Goal: Task Accomplishment & Management: Use online tool/utility

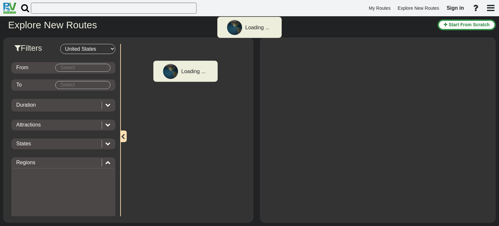
select select "number:2"
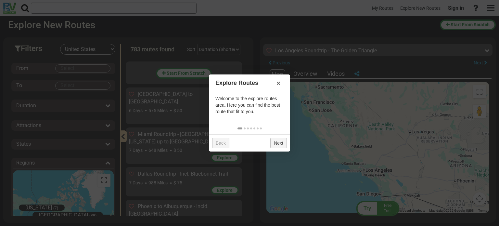
scroll to position [15064, 0]
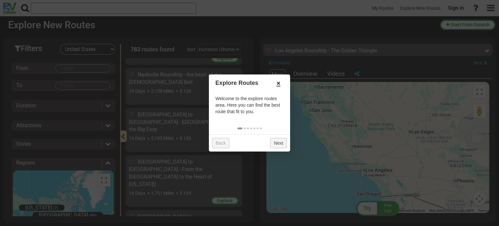
click at [277, 84] on link "×" at bounding box center [278, 83] width 10 height 11
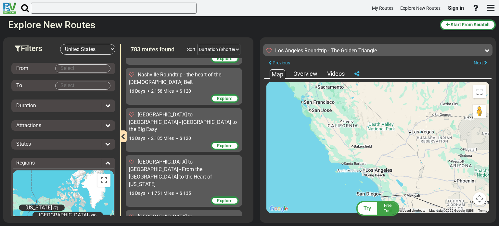
click at [75, 68] on body "My Routes Explore New Routes Sign in ×" at bounding box center [249, 113] width 499 height 226
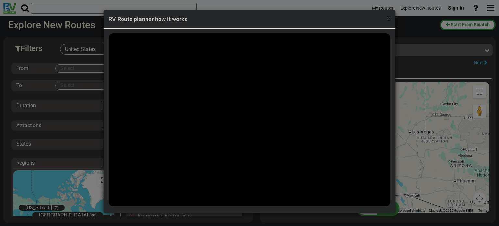
click at [388, 16] on span "×" at bounding box center [389, 18] width 4 height 8
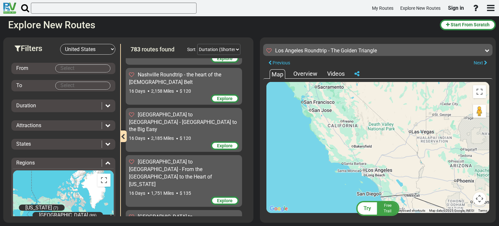
click at [95, 69] on body "My Routes Explore New Routes Sign in ×" at bounding box center [249, 113] width 499 height 226
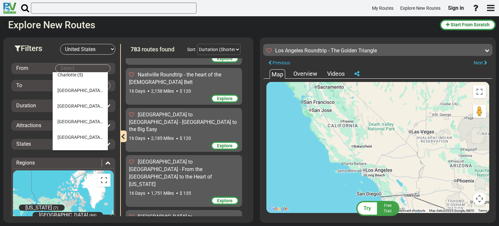
scroll to position [195, 0]
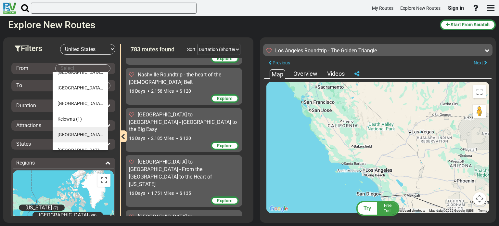
click at [62, 135] on span "[GEOGRAPHIC_DATA]" at bounding box center [80, 134] width 45 height 5
type input "[GEOGRAPHIC_DATA]"
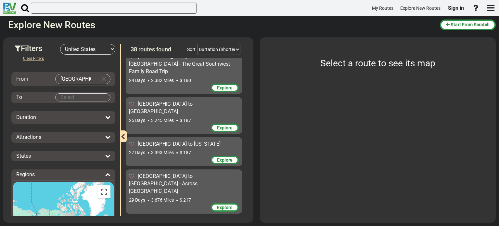
scroll to position [1205, 0]
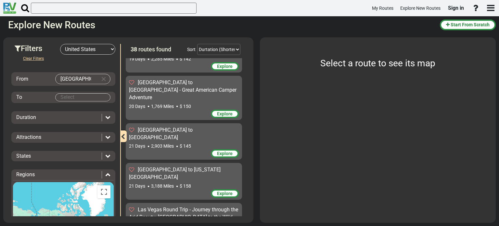
click at [70, 99] on body "My Routes Explore New Routes Sign in ×" at bounding box center [249, 113] width 499 height 226
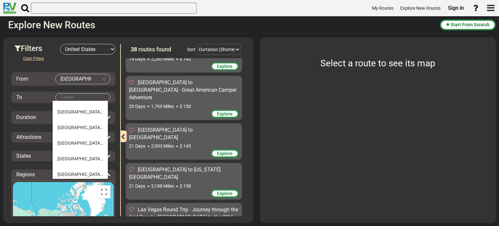
scroll to position [162, 0]
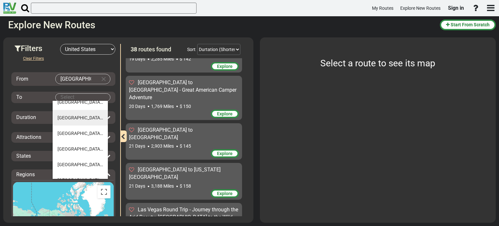
click at [102, 117] on span "(37)" at bounding box center [106, 117] width 8 height 5
type input "[GEOGRAPHIC_DATA]"
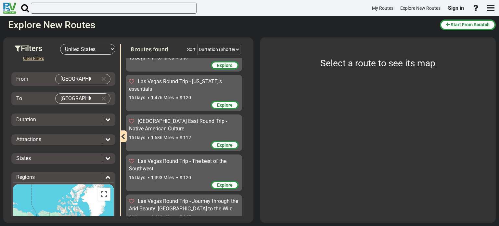
click at [91, 97] on input "[GEOGRAPHIC_DATA]" at bounding box center [77, 99] width 42 height 10
click at [101, 98] on button "Clear Input" at bounding box center [104, 99] width 10 height 10
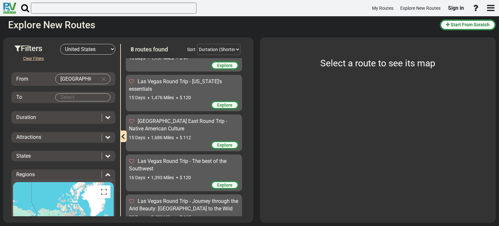
scroll to position [0, 0]
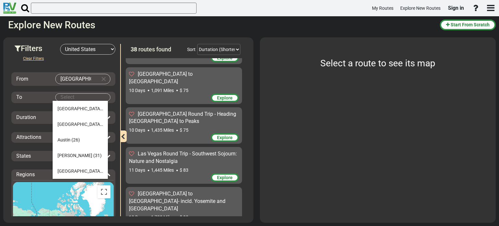
click at [64, 97] on body "My Routes Explore New Routes Sign in ×" at bounding box center [249, 113] width 499 height 226
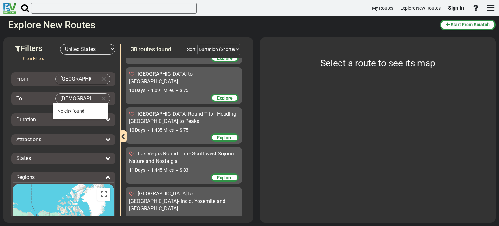
type input "ך"
click at [76, 130] on li "Lo s Angeles (33)" at bounding box center [80, 127] width 55 height 16
type input "[GEOGRAPHIC_DATA]"
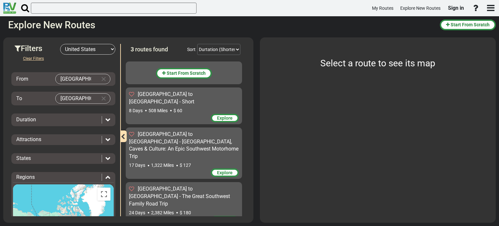
click at [105, 118] on icon at bounding box center [107, 119] width 5 height 5
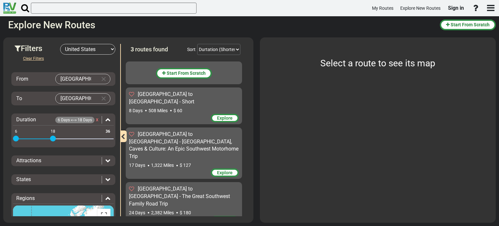
drag, startPoint x: 109, startPoint y: 138, endPoint x: 54, endPoint y: 142, distance: 55.4
click at [54, 140] on div "6 36 6 18" at bounding box center [63, 138] width 101 height 1
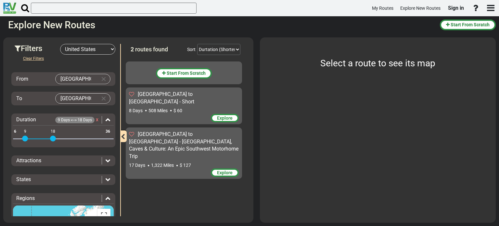
drag, startPoint x: 16, startPoint y: 137, endPoint x: 24, endPoint y: 137, distance: 8.8
click at [24, 137] on span at bounding box center [25, 138] width 6 height 6
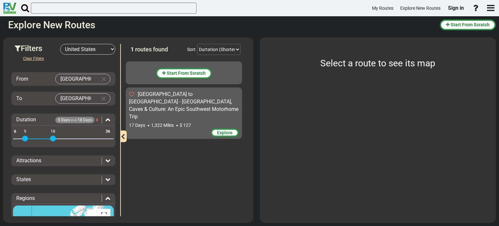
click at [164, 122] on span "1,322 Miles" at bounding box center [162, 124] width 23 height 5
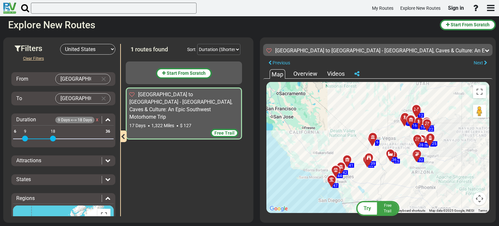
click at [372, 112] on div "To activate drag with keyboard, press Alt + Enter. Once in keyboard drag state,…" at bounding box center [377, 147] width 223 height 131
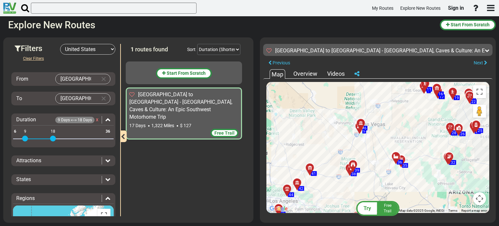
drag, startPoint x: 419, startPoint y: 166, endPoint x: 364, endPoint y: 194, distance: 62.3
click at [364, 194] on div "To activate drag with keyboard, press Alt + Enter. Once in keyboard drag state,…" at bounding box center [377, 147] width 223 height 131
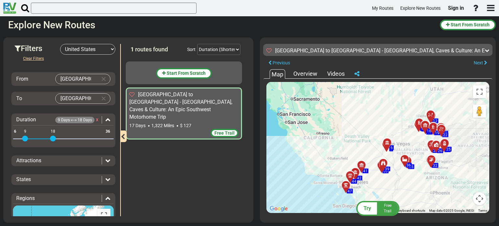
drag, startPoint x: 312, startPoint y: 171, endPoint x: 345, endPoint y: 167, distance: 33.4
click at [345, 167] on div "To activate drag with keyboard, press Alt + Enter. Once in keyboard drag state,…" at bounding box center [377, 147] width 223 height 131
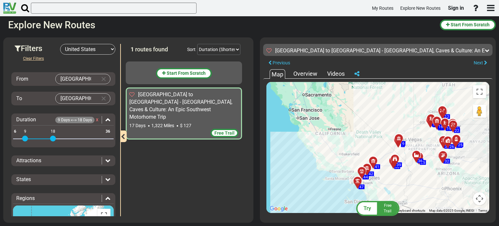
drag, startPoint x: 390, startPoint y: 195, endPoint x: 399, endPoint y: 189, distance: 10.4
click at [399, 189] on div "To activate drag with keyboard, press Alt + Enter. Once in keyboard drag state,…" at bounding box center [377, 147] width 223 height 131
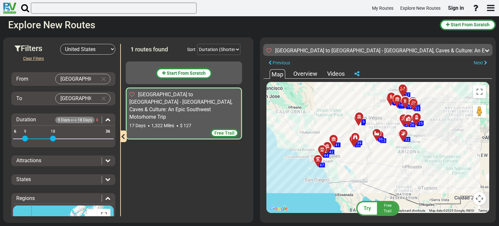
drag, startPoint x: 416, startPoint y: 142, endPoint x: 376, endPoint y: 120, distance: 46.1
click at [376, 120] on div "To activate drag with keyboard, press Alt + Enter. Once in keyboard drag state,…" at bounding box center [377, 147] width 223 height 131
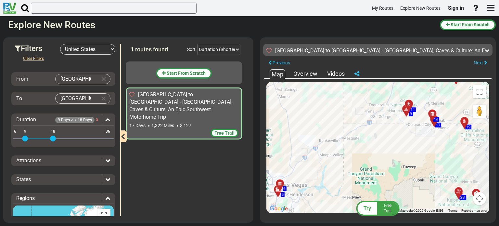
drag, startPoint x: 354, startPoint y: 125, endPoint x: 327, endPoint y: 200, distance: 79.7
click at [327, 200] on div "To activate drag with keyboard, press Alt + Enter. Once in keyboard drag state,…" at bounding box center [377, 147] width 223 height 131
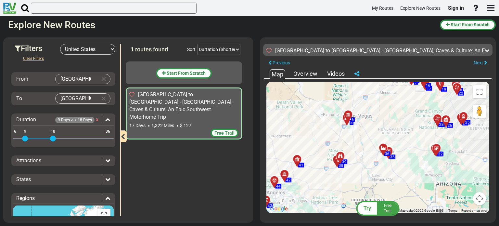
drag, startPoint x: 337, startPoint y: 162, endPoint x: 361, endPoint y: 122, distance: 47.2
click at [361, 122] on div "To activate drag with keyboard, press Alt + Enter. Once in keyboard drag state,…" at bounding box center [377, 147] width 223 height 131
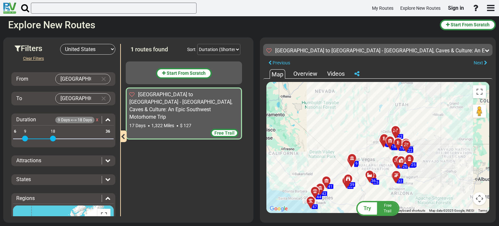
drag, startPoint x: 426, startPoint y: 127, endPoint x: 422, endPoint y: 166, distance: 39.1
click at [422, 166] on div "To activate drag with keyboard, press Alt + Enter. Once in keyboard drag state,…" at bounding box center [377, 147] width 223 height 131
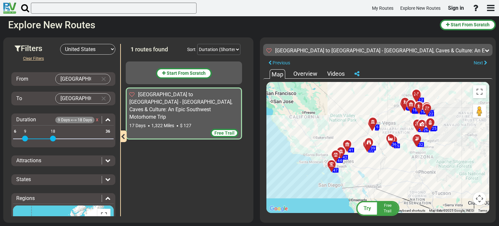
drag, startPoint x: 375, startPoint y: 143, endPoint x: 380, endPoint y: 131, distance: 13.2
click at [380, 136] on div "To activate drag with keyboard, press Alt + Enter. Once in keyboard drag state,…" at bounding box center [377, 147] width 223 height 131
